Goal: Find specific page/section: Find specific page/section

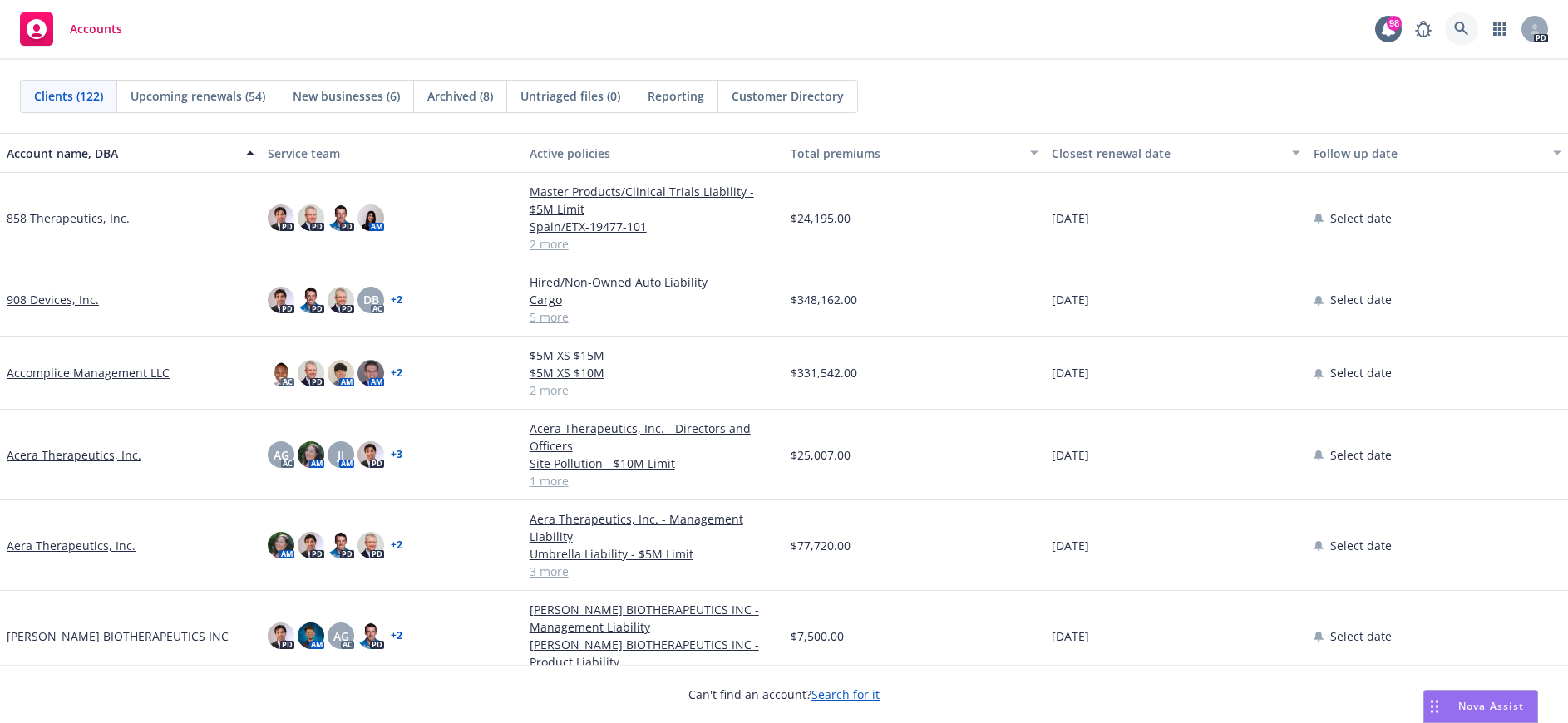
click at [1466, 29] on icon at bounding box center [1460, 29] width 15 height 15
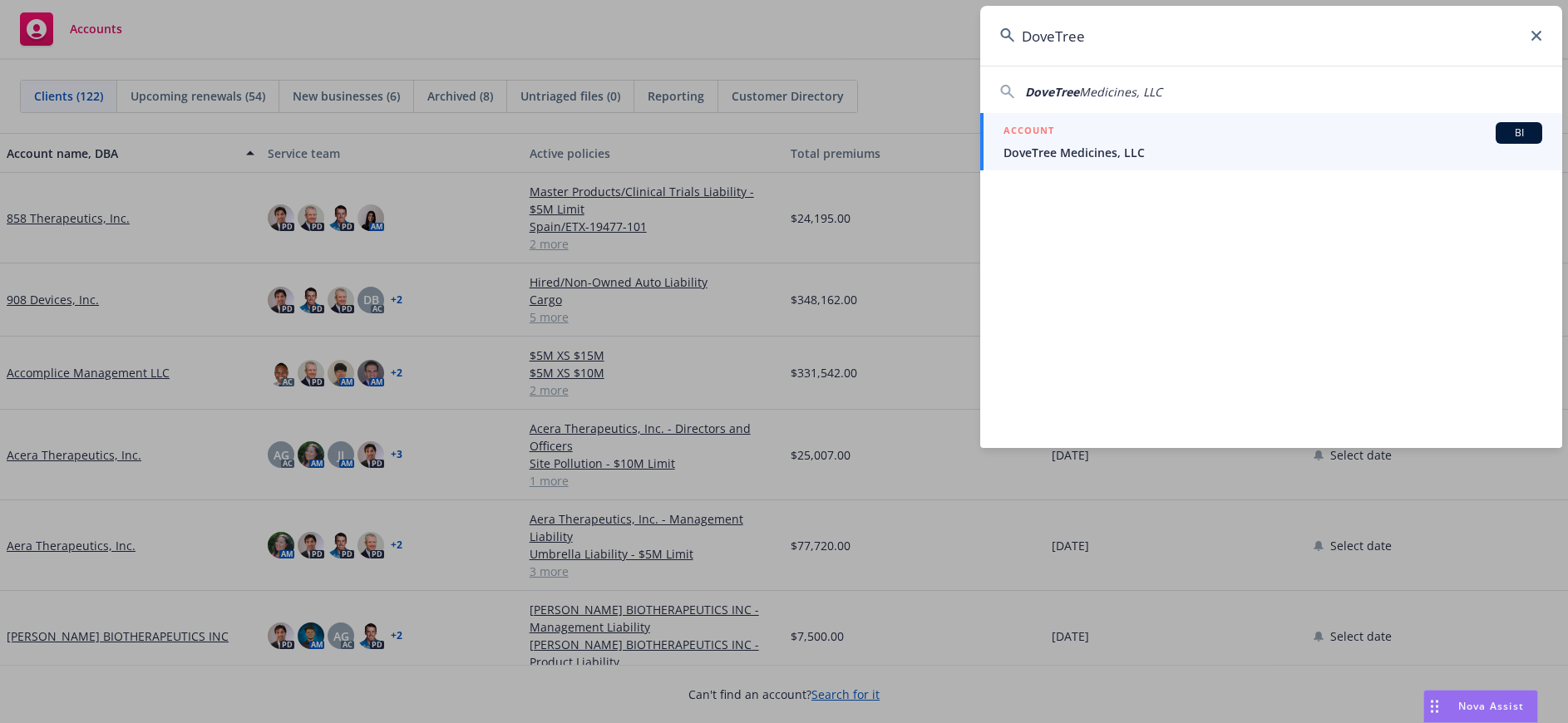
type input "DoveTree"
click at [1146, 153] on span "DoveTree Medicines, LLC" at bounding box center [1272, 152] width 539 height 17
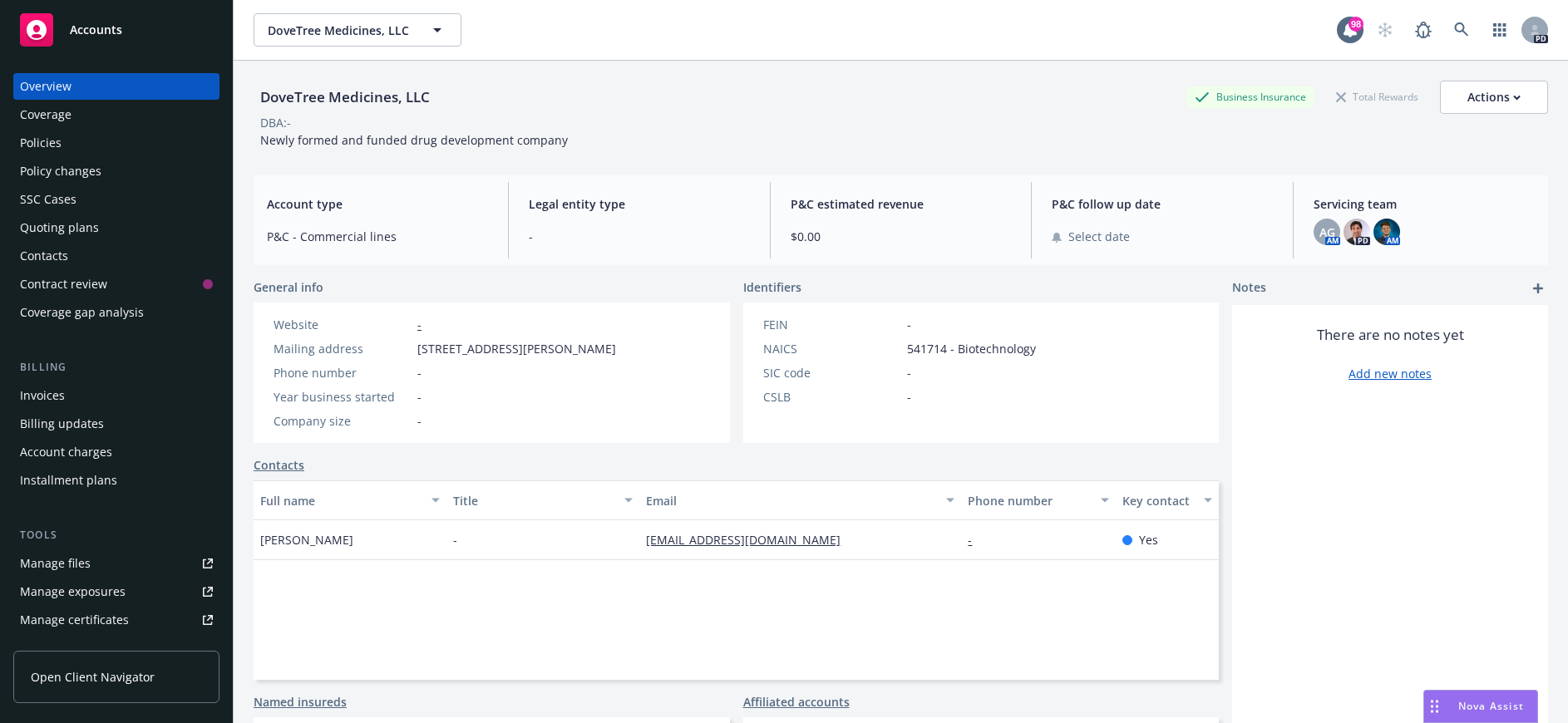
click at [274, 464] on link "Contacts" at bounding box center [279, 465] width 51 height 17
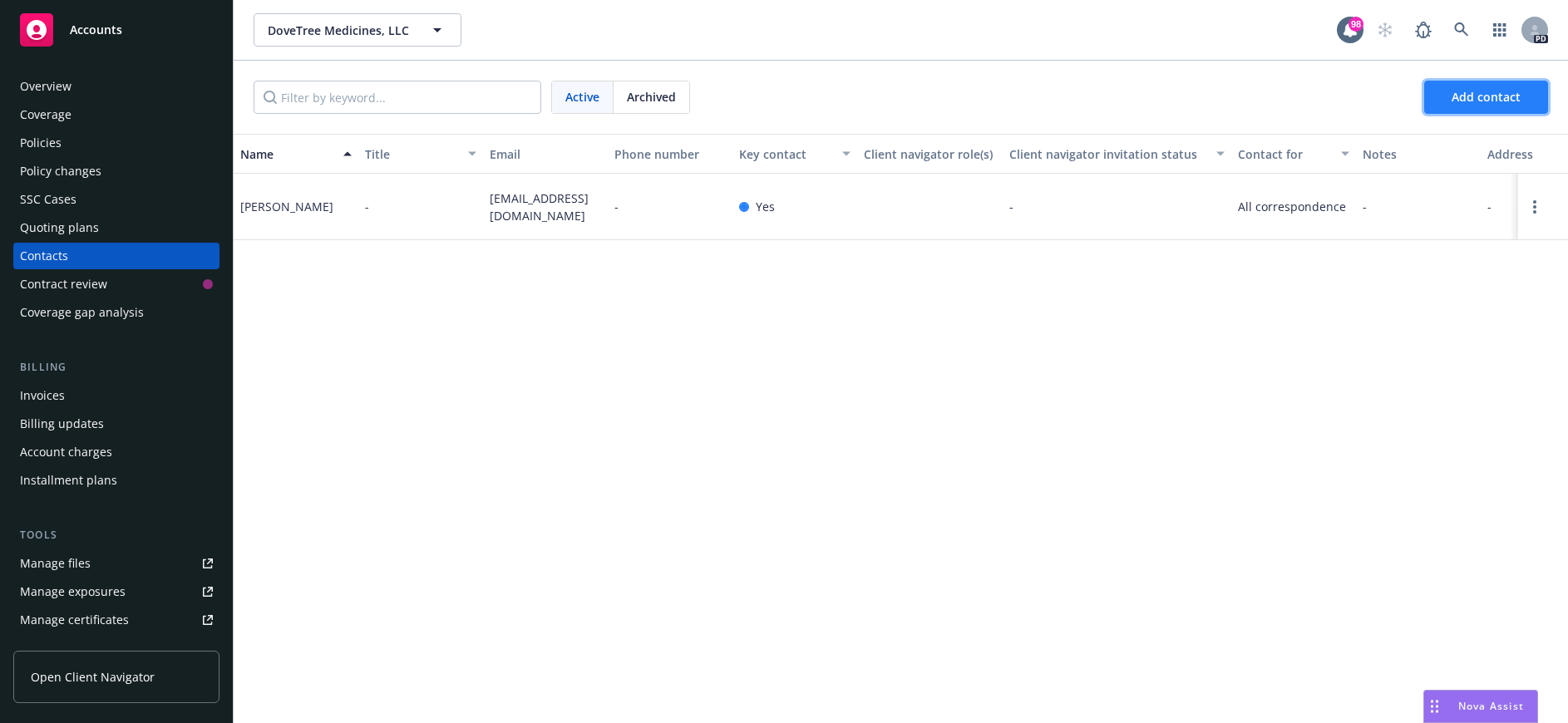
click at [1466, 94] on span "Add contact" at bounding box center [1486, 97] width 69 height 16
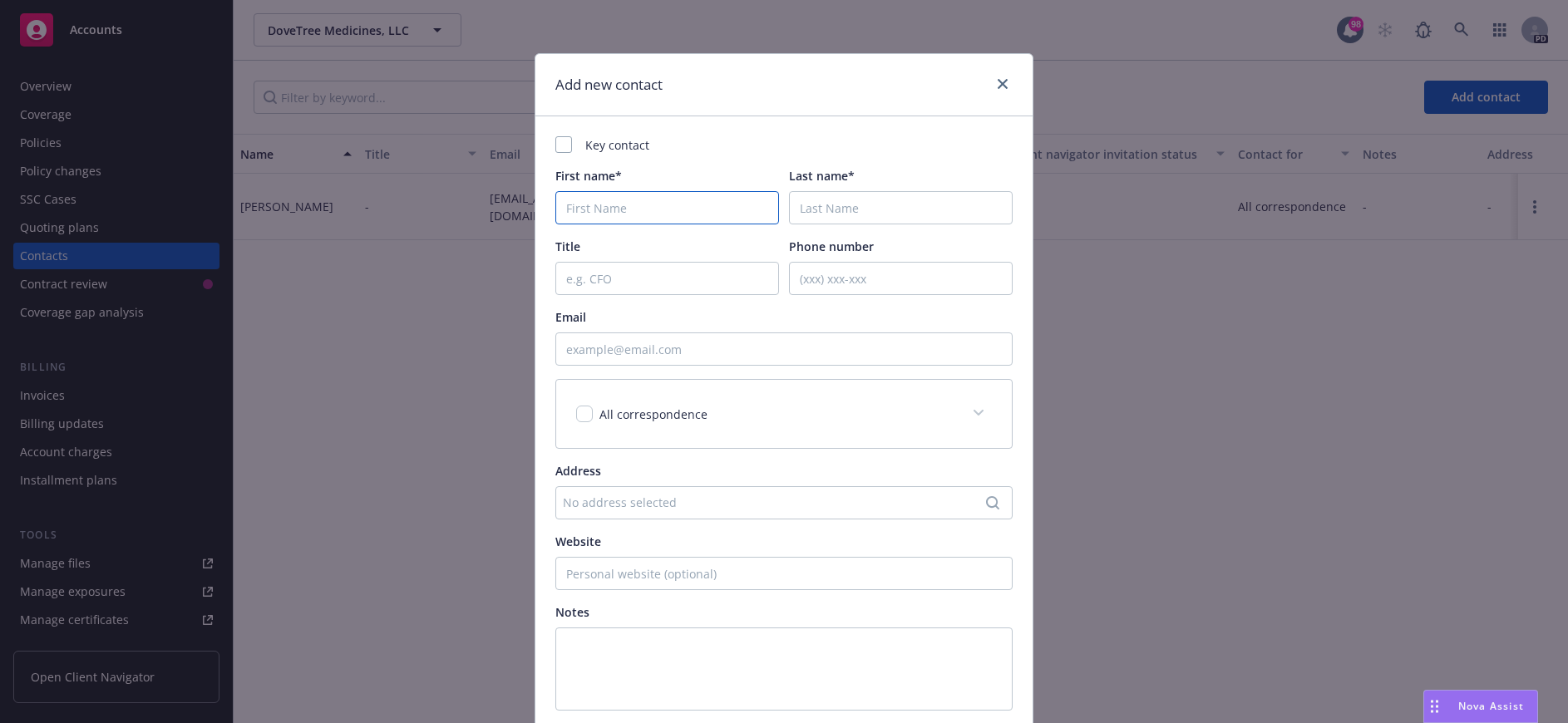
click at [657, 206] on input "First name*" at bounding box center [667, 208] width 224 height 33
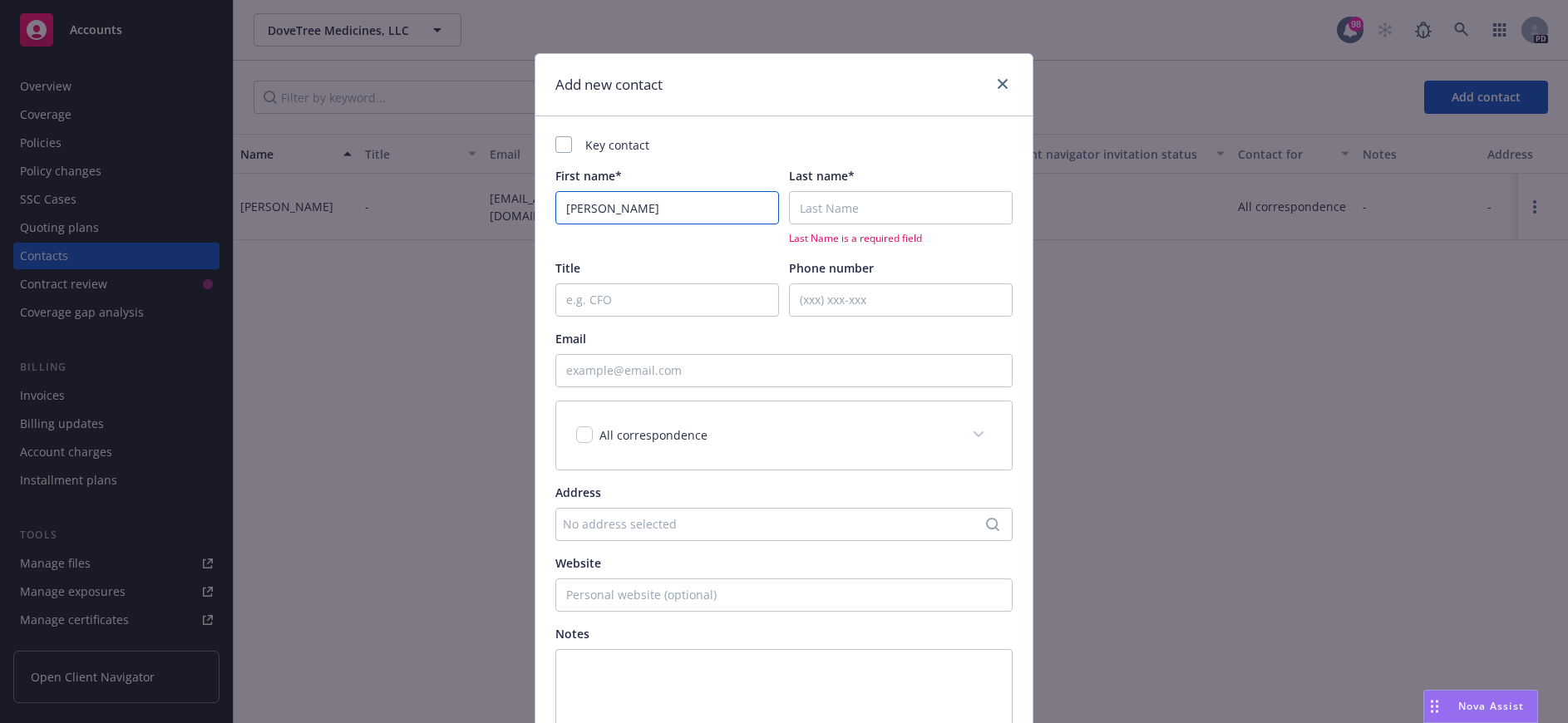
type input "[PERSON_NAME]"
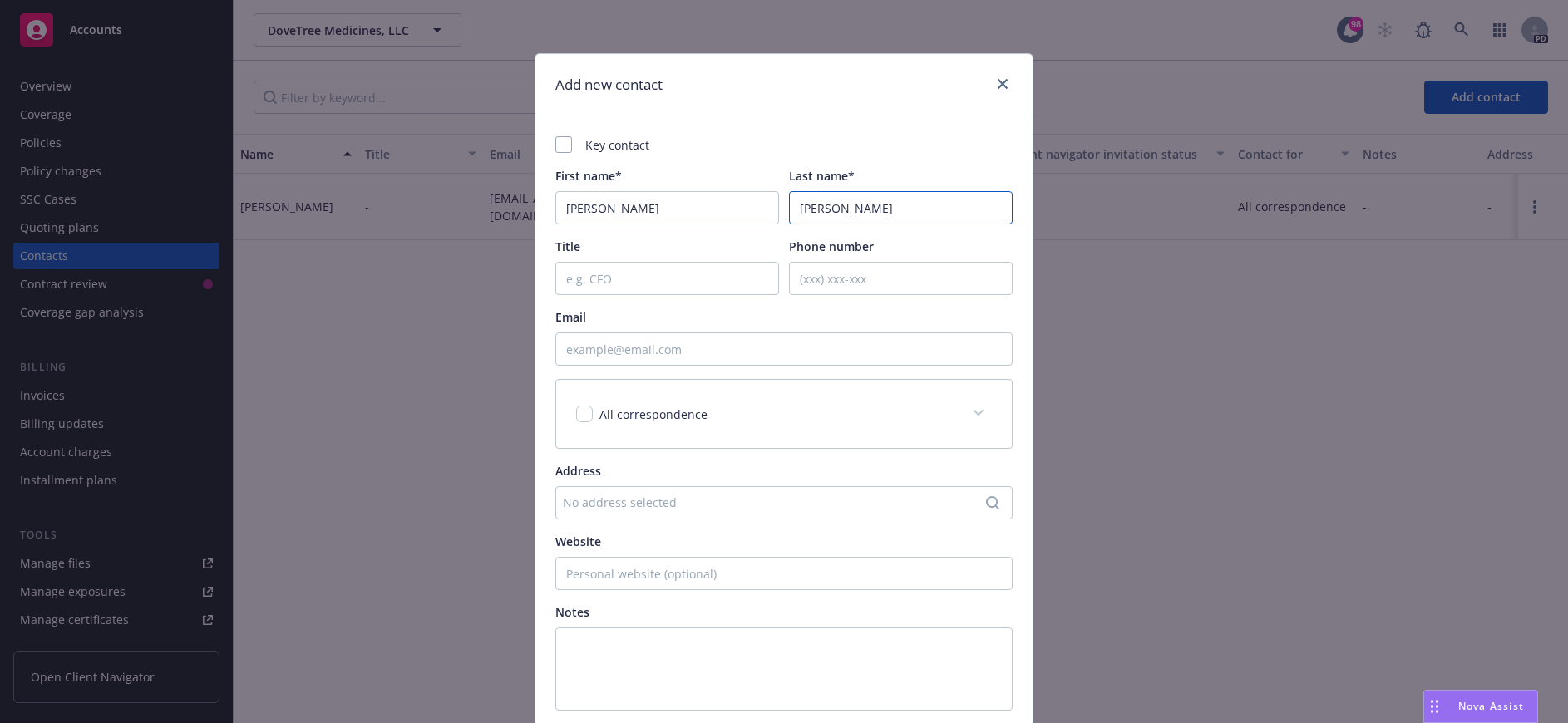
type input "[PERSON_NAME]"
click at [595, 349] on input "Email" at bounding box center [784, 349] width 457 height 33
click at [579, 351] on input "Email" at bounding box center [784, 349] width 457 height 33
type input "[EMAIL_ADDRESS][DOMAIN_NAME]"
click at [793, 442] on div "All correspondence" at bounding box center [784, 414] width 456 height 68
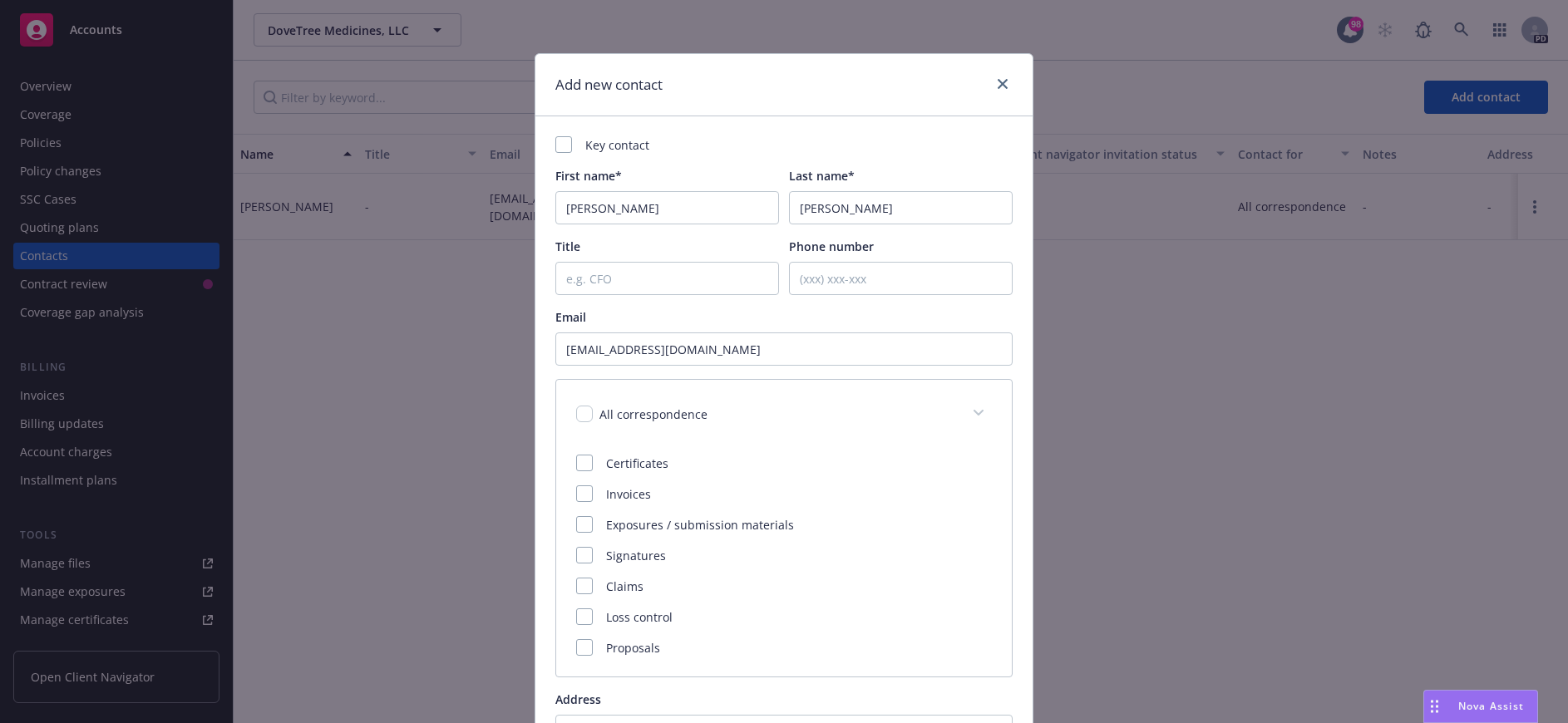
click at [974, 413] on icon at bounding box center [978, 413] width 10 height 6
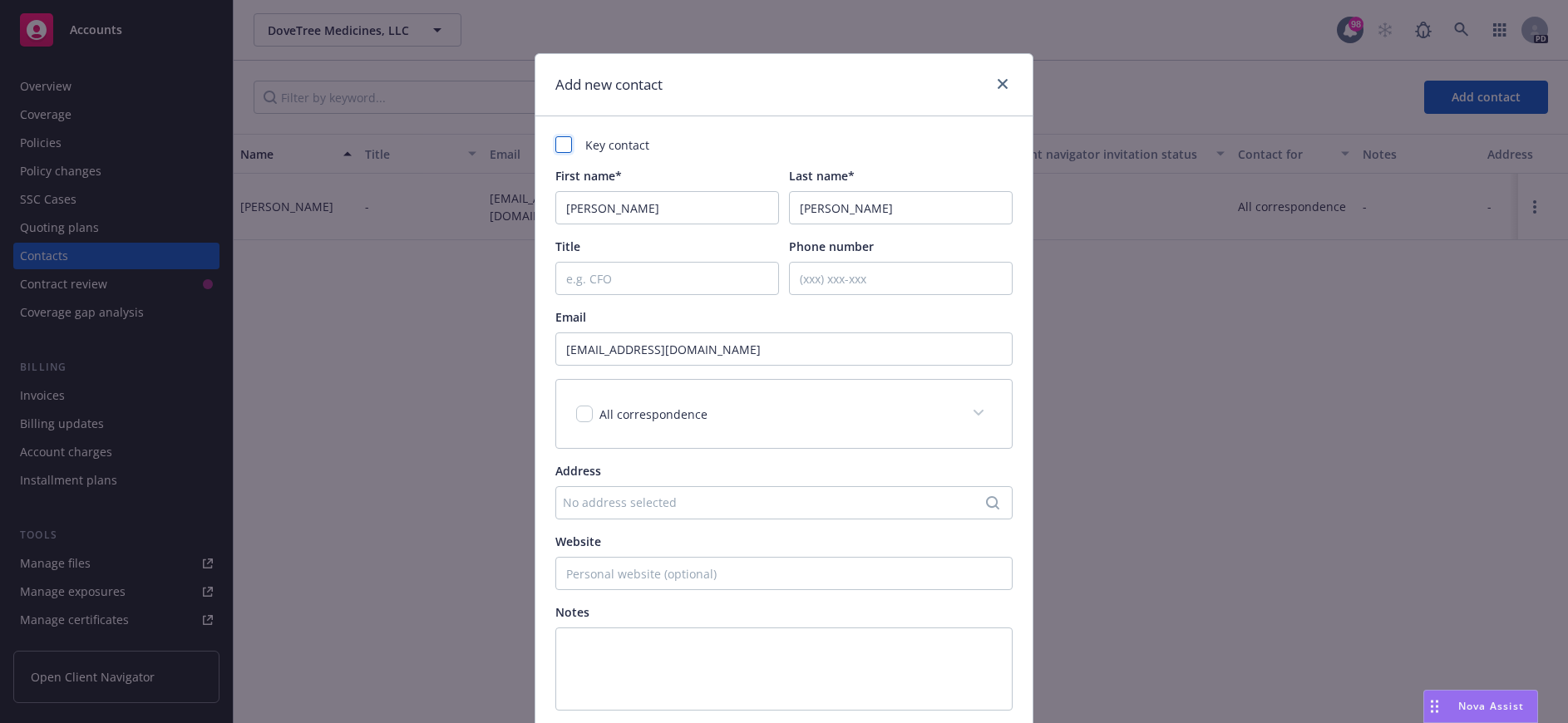
click at [557, 142] on div at bounding box center [563, 144] width 17 height 17
checkbox input "true"
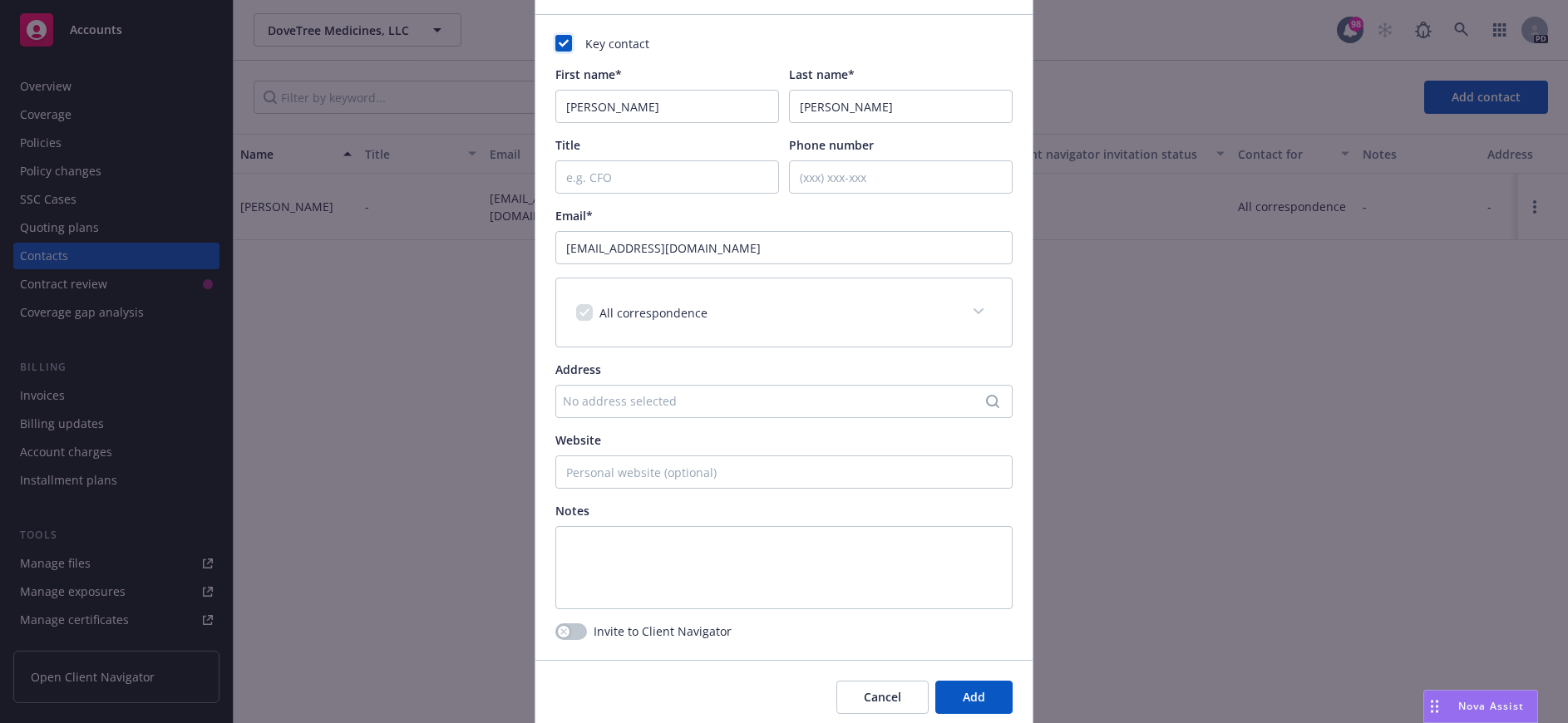
scroll to position [166, 0]
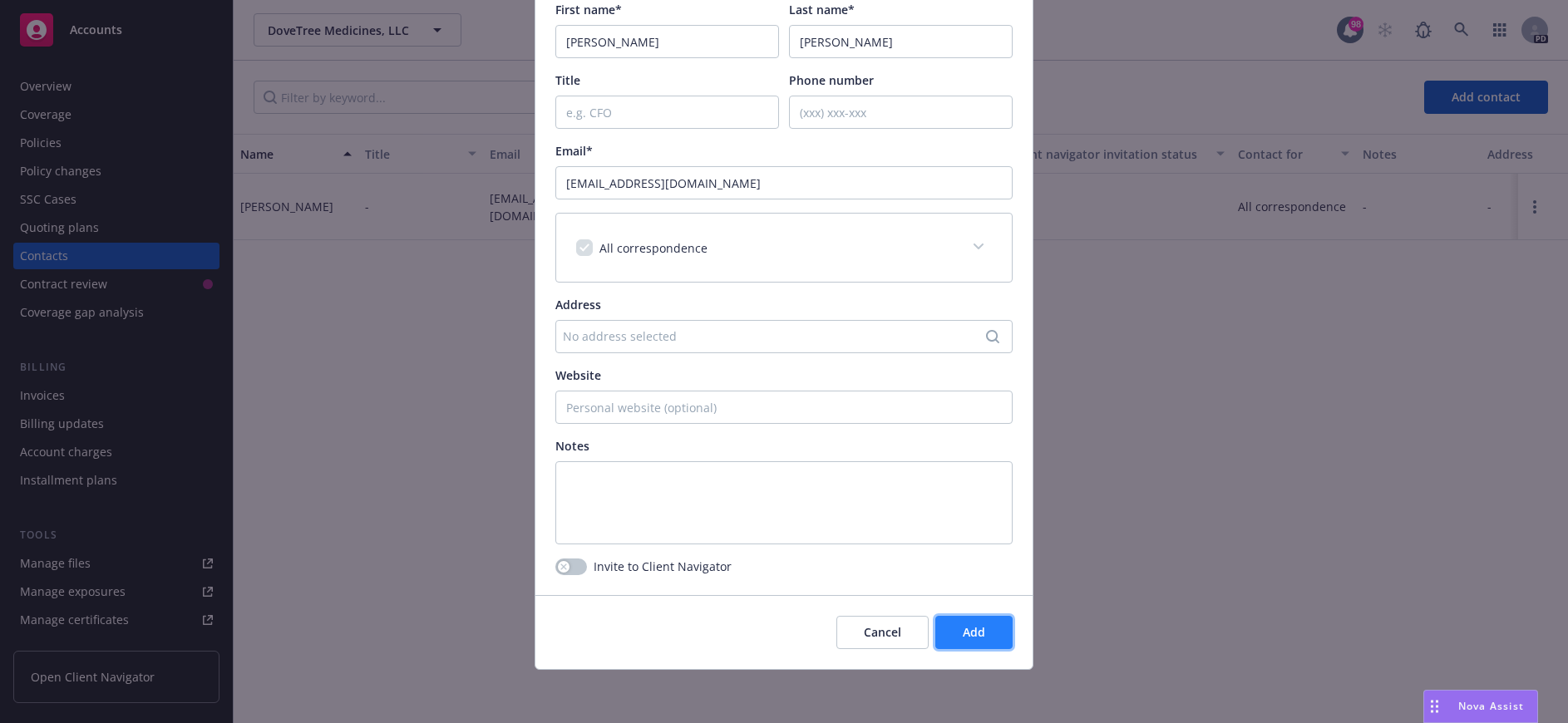
click at [967, 626] on span "Add" at bounding box center [974, 632] width 23 height 16
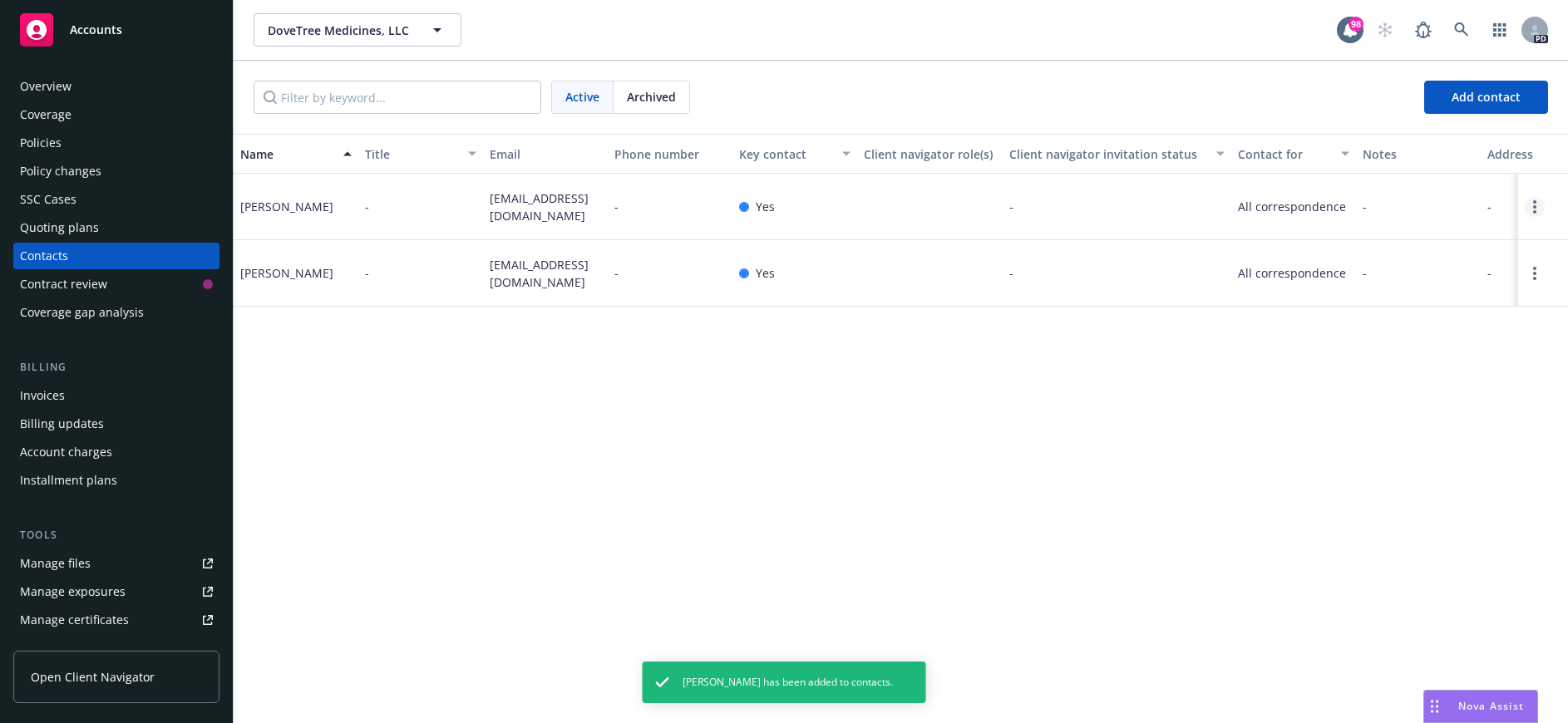
click at [1537, 205] on link "Open options" at bounding box center [1534, 206] width 20 height 20
click at [1421, 114] on link "Edit contact" at bounding box center [1428, 114] width 188 height 33
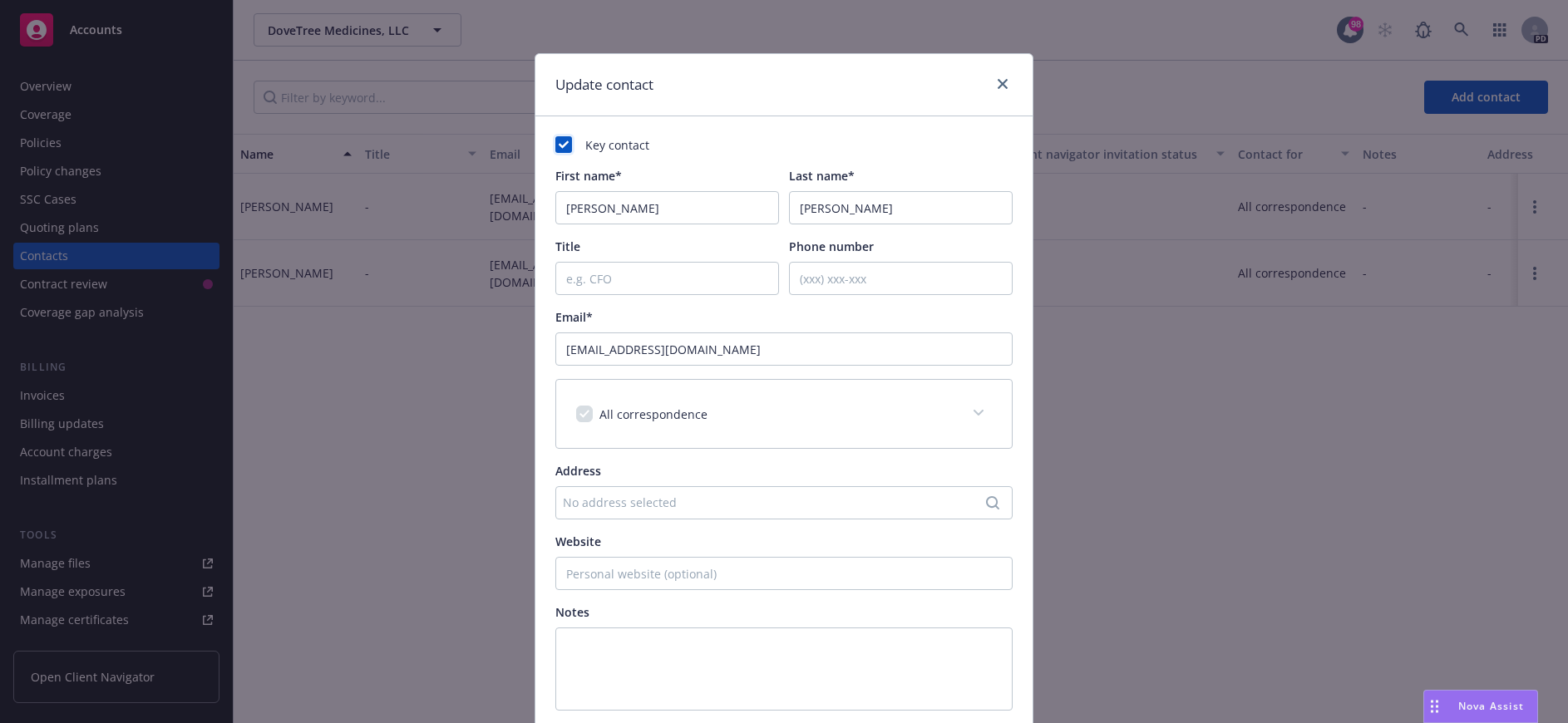
click at [558, 139] on rect at bounding box center [563, 144] width 17 height 17
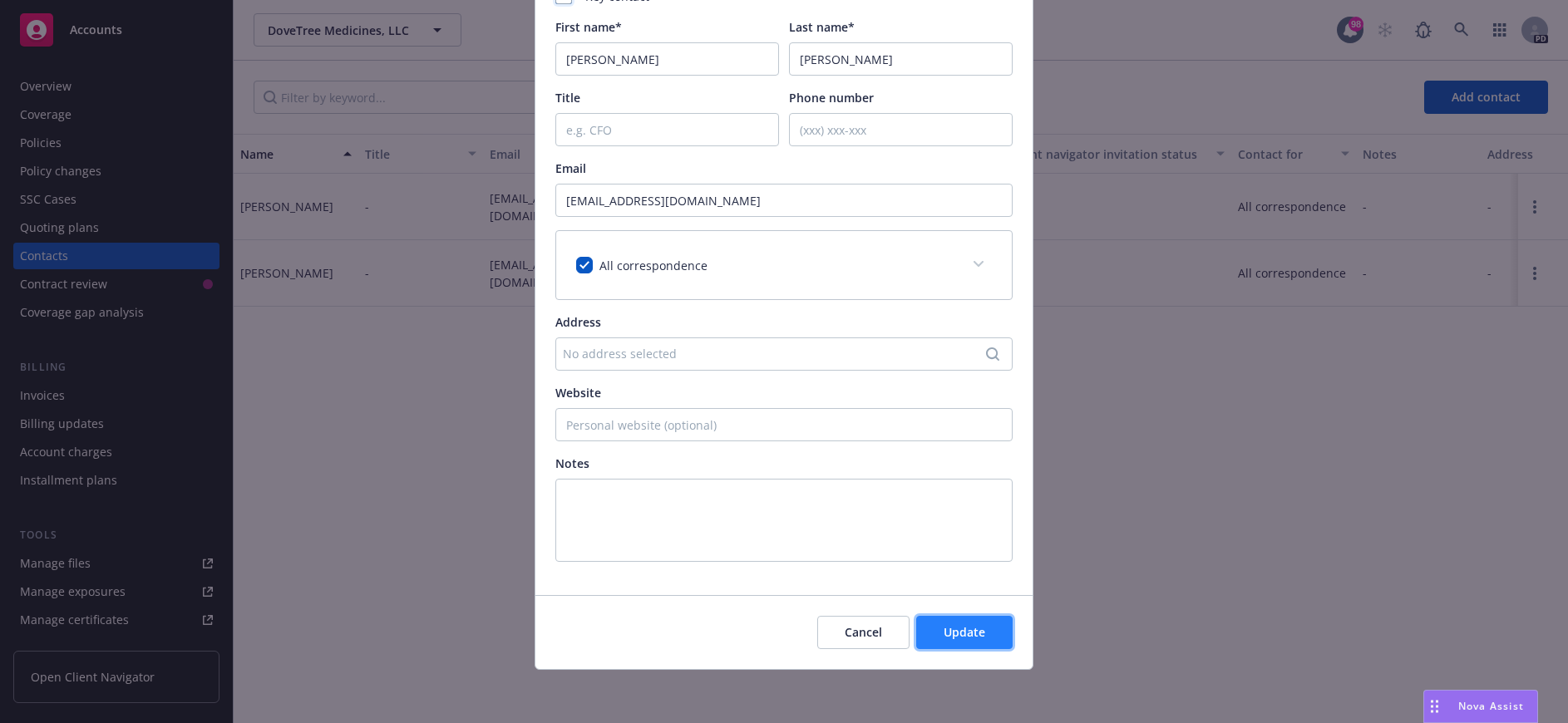
click at [974, 630] on span "Update" at bounding box center [965, 632] width 42 height 16
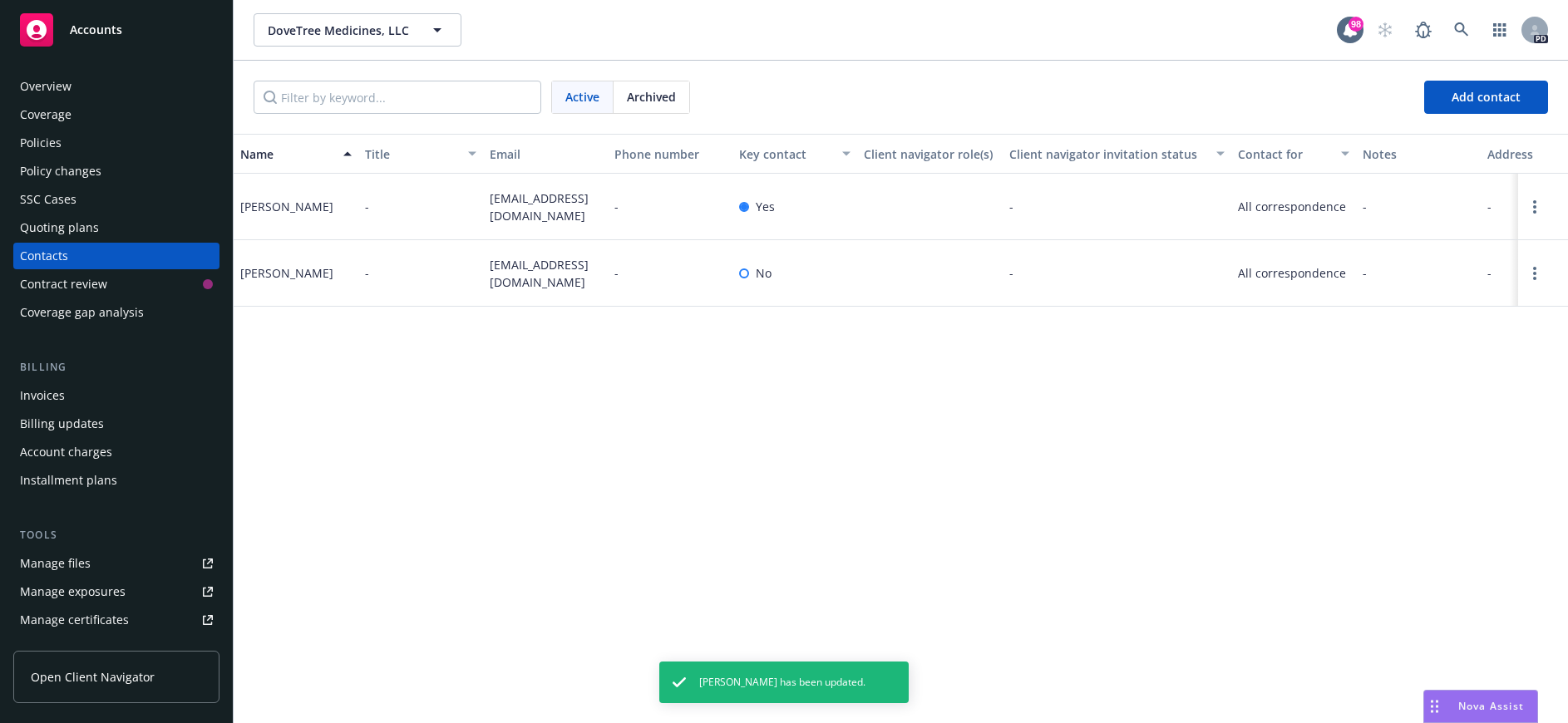
click at [34, 143] on div "Policies" at bounding box center [41, 143] width 42 height 26
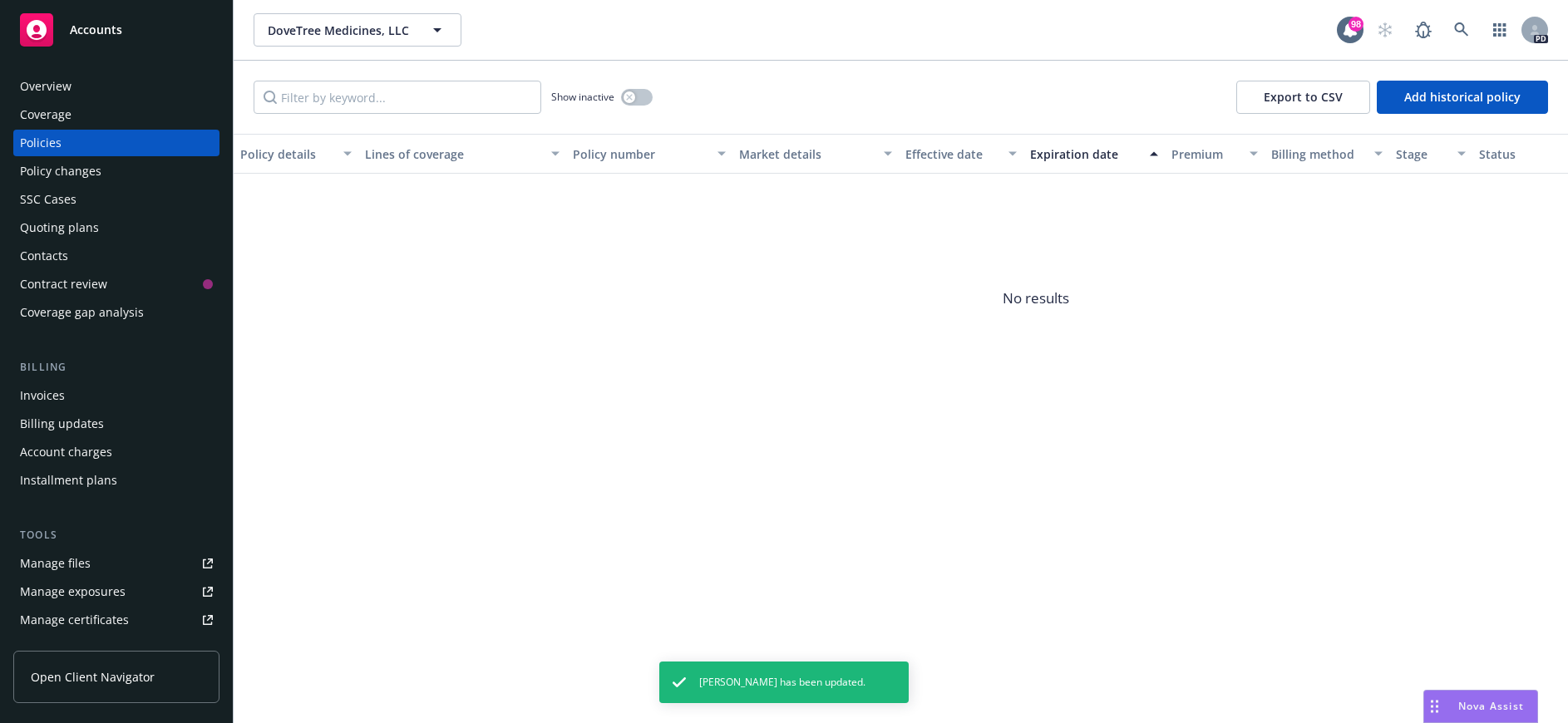
click at [25, 86] on div "Overview" at bounding box center [45, 87] width 52 height 26
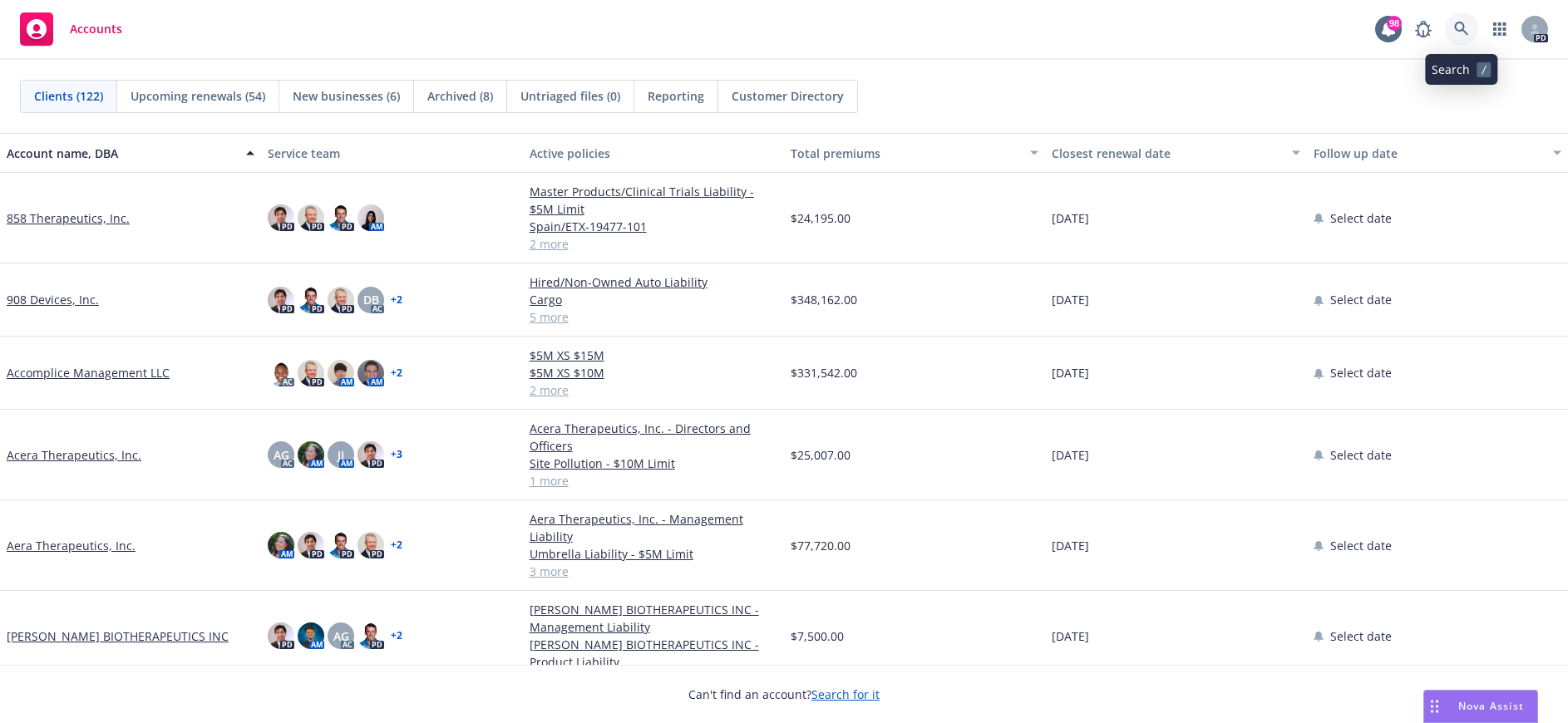
click at [1458, 24] on icon at bounding box center [1460, 29] width 14 height 14
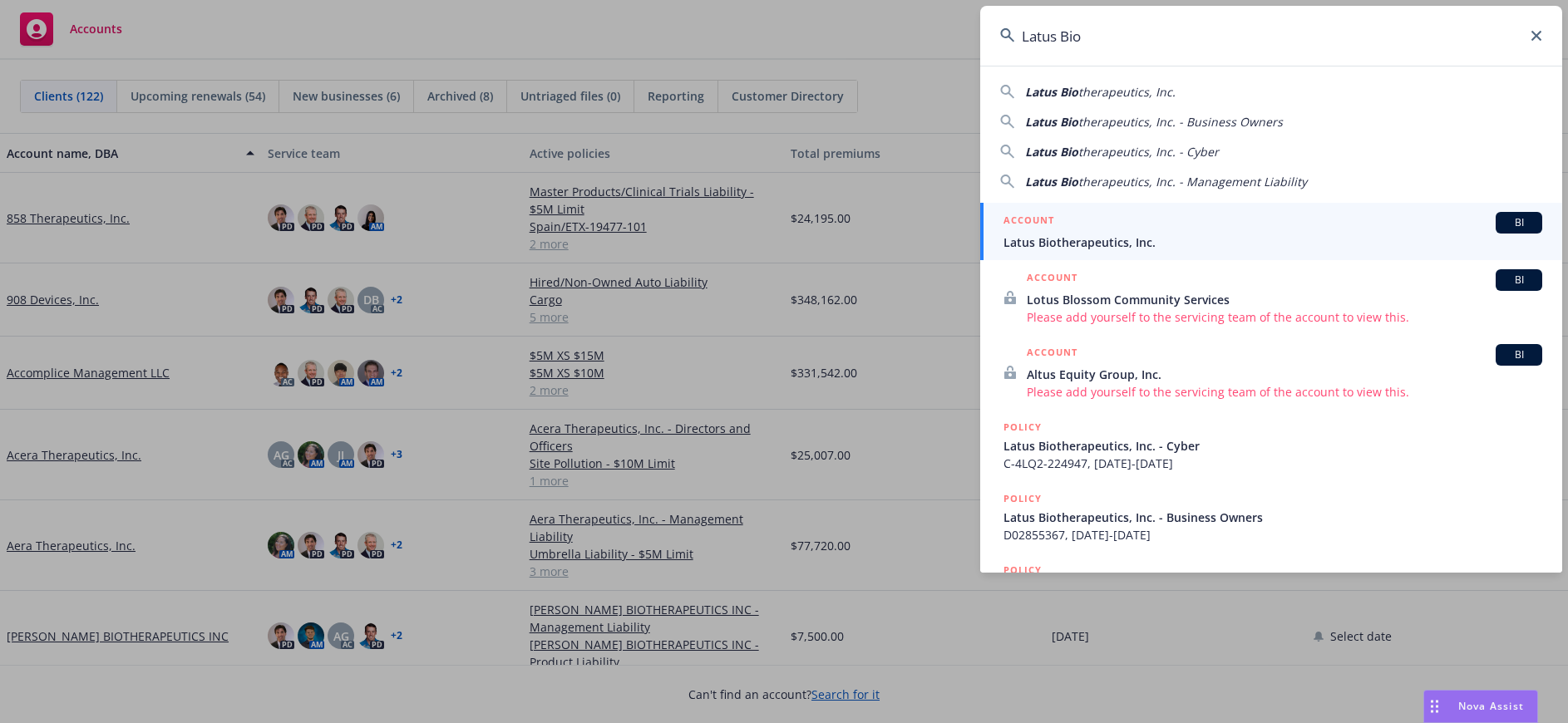
type input "Latus Bio"
click at [1069, 240] on span "Latus Biotherapeutics, Inc." at bounding box center [1272, 242] width 539 height 17
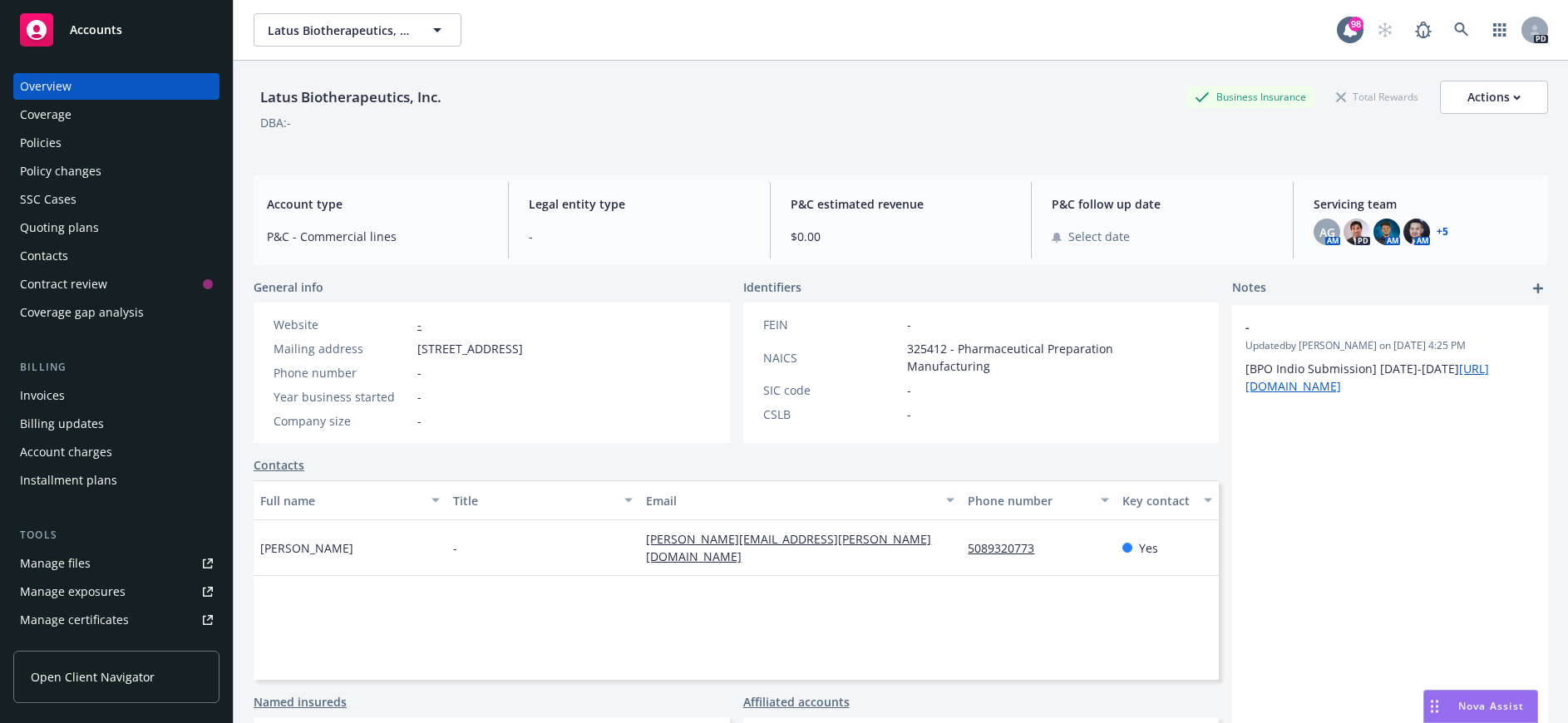
click at [31, 142] on div "Policies" at bounding box center [41, 143] width 42 height 26
